Goal: Task Accomplishment & Management: Use online tool/utility

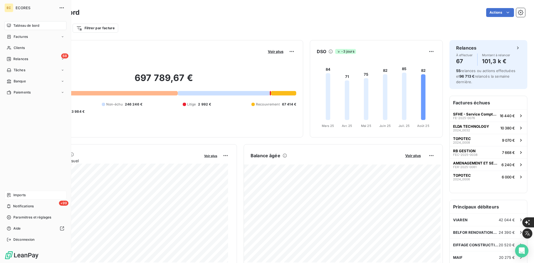
click at [11, 195] on icon at bounding box center [9, 195] width 4 height 4
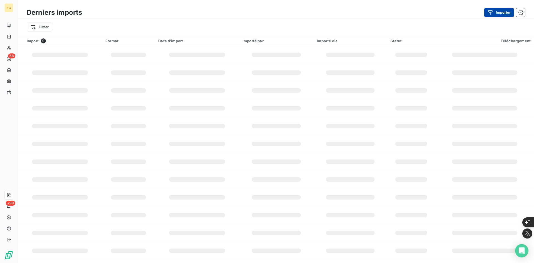
click at [501, 10] on button "Importer" at bounding box center [499, 12] width 30 height 9
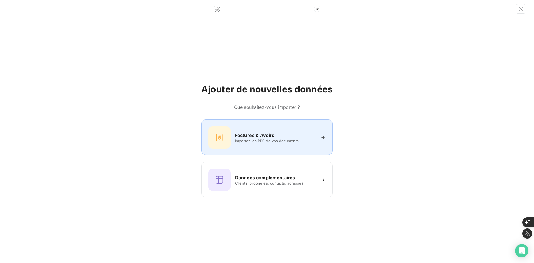
click at [279, 123] on div "Factures & Avoirs Importez les PDF de vos documents" at bounding box center [266, 137] width 131 height 36
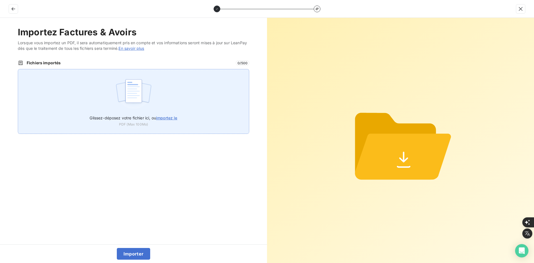
click at [152, 98] on div "Glissez-déposez votre fichier ici, ou importez le PDF (Max 100Mo)" at bounding box center [133, 101] width 231 height 65
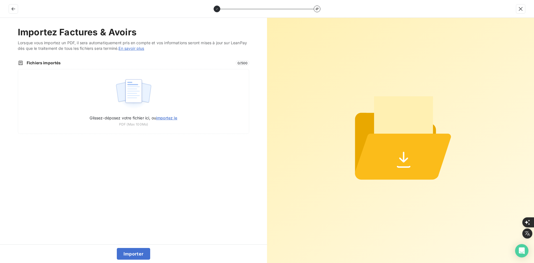
type input "C:\fakepath\FEF-2025-2466.pdf"
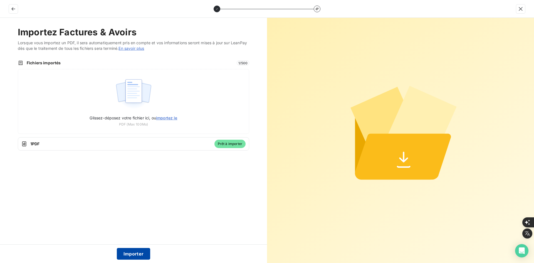
click at [130, 253] on button "Importer" at bounding box center [134, 254] width 34 height 12
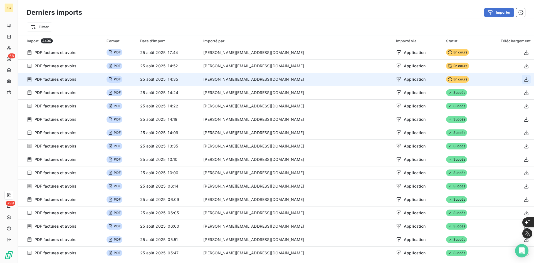
click at [523, 78] on icon "button" at bounding box center [526, 79] width 6 height 6
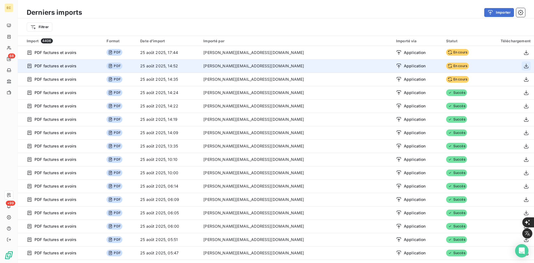
click at [524, 66] on icon "button" at bounding box center [526, 66] width 4 height 5
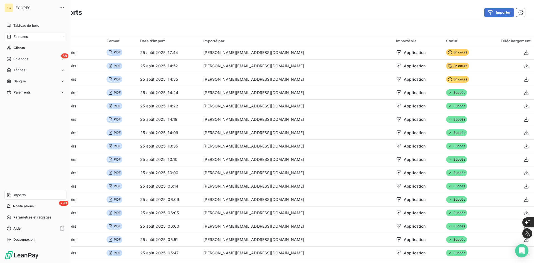
click at [14, 38] on span "Factures" at bounding box center [21, 36] width 14 height 5
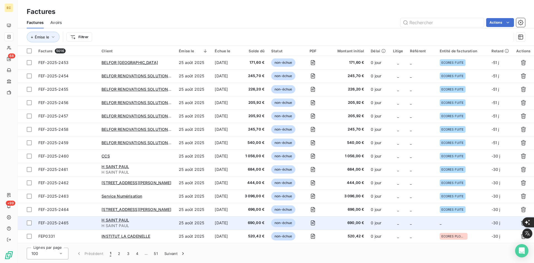
click at [449, 220] on td "_" at bounding box center [462, 222] width 52 height 13
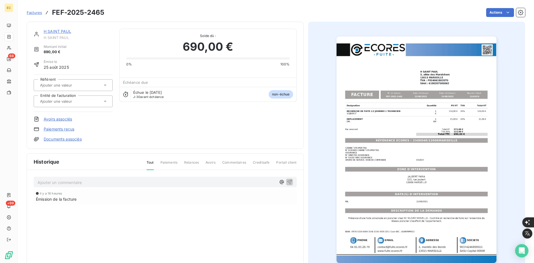
click at [64, 107] on div "Référent Entité de facturation" at bounding box center [73, 92] width 79 height 37
click at [65, 103] on input "text" at bounding box center [67, 101] width 56 height 5
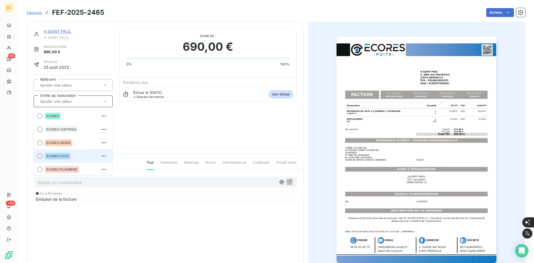
click at [70, 159] on div "ECORES FUITE" at bounding box center [76, 155] width 63 height 9
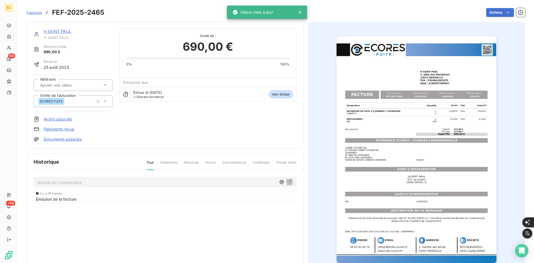
click at [35, 11] on span "Factures" at bounding box center [34, 12] width 15 height 4
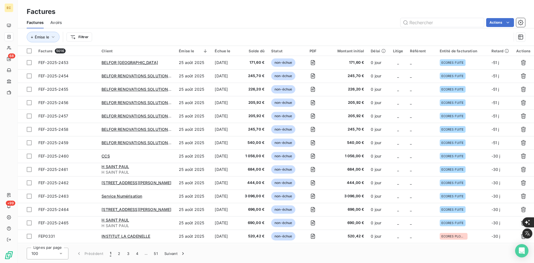
click at [30, 20] on span "Factures" at bounding box center [35, 23] width 17 height 6
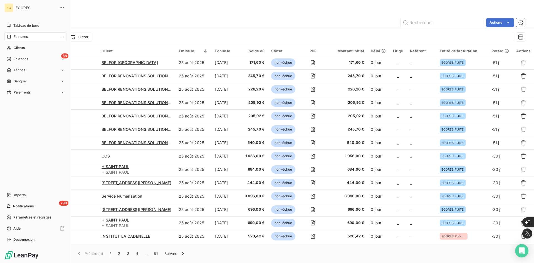
click at [11, 37] on div "Factures" at bounding box center [17, 36] width 21 height 5
click at [22, 36] on span "Factures" at bounding box center [21, 36] width 14 height 5
click at [22, 31] on nav "Tableau de bord Factures Clients 68 Relances Tâches Banque Paiements" at bounding box center [35, 59] width 62 height 76
click at [22, 38] on span "Factures" at bounding box center [21, 36] width 14 height 5
click at [25, 53] on nav "Factures Avoirs" at bounding box center [38, 53] width 55 height 20
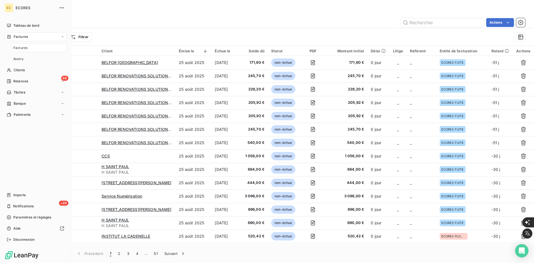
click at [26, 50] on div "Factures" at bounding box center [38, 47] width 55 height 9
click at [20, 196] on span "Imports" at bounding box center [19, 194] width 12 height 5
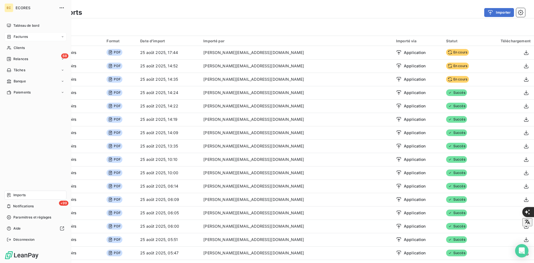
click at [19, 38] on span "Factures" at bounding box center [21, 36] width 14 height 5
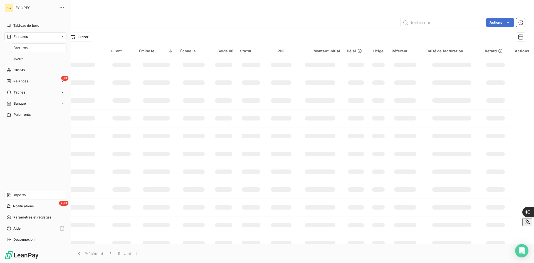
click at [21, 195] on span "Imports" at bounding box center [19, 194] width 12 height 5
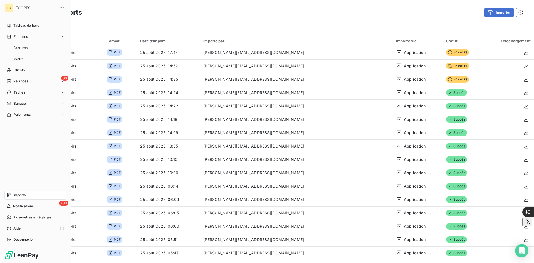
click at [22, 195] on span "Imports" at bounding box center [19, 194] width 12 height 5
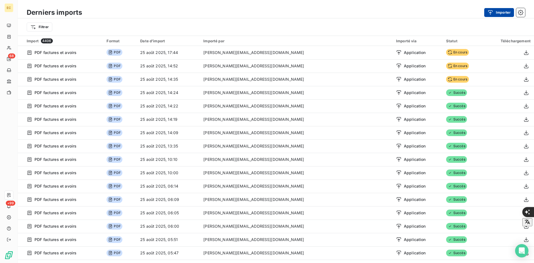
click at [508, 10] on button "Importer" at bounding box center [499, 12] width 30 height 9
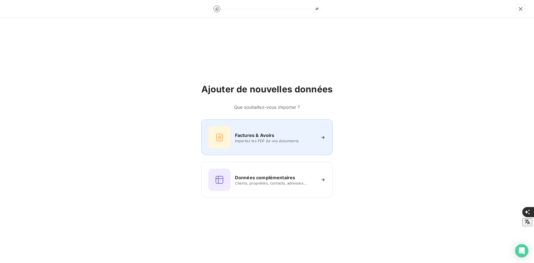
click at [250, 150] on div "Factures & Avoirs Importez les PDF de vos documents" at bounding box center [266, 137] width 131 height 36
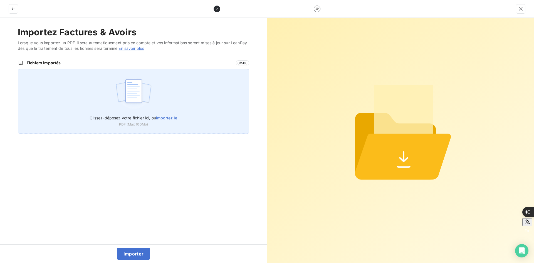
click at [89, 93] on div "Glissez-déposez votre fichier ici, ou importez le PDF (Max 100Mo)" at bounding box center [133, 101] width 231 height 65
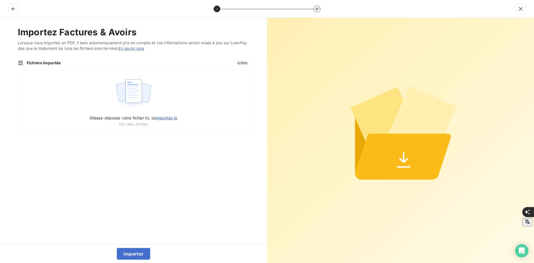
type input "C:\fakepath\FEF-2025-2467.pdf"
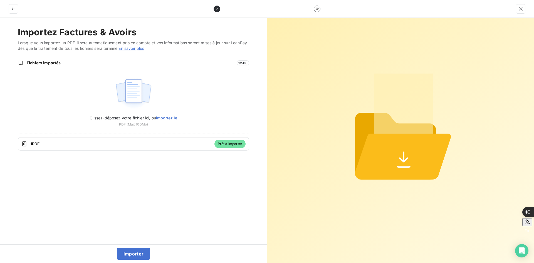
click at [132, 244] on div "Importer" at bounding box center [133, 253] width 267 height 19
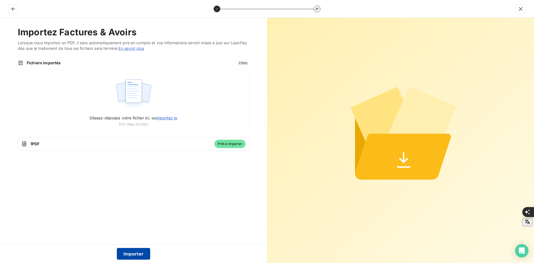
click at [140, 251] on button "Importer" at bounding box center [134, 254] width 34 height 12
